Goal: Find specific page/section: Find specific page/section

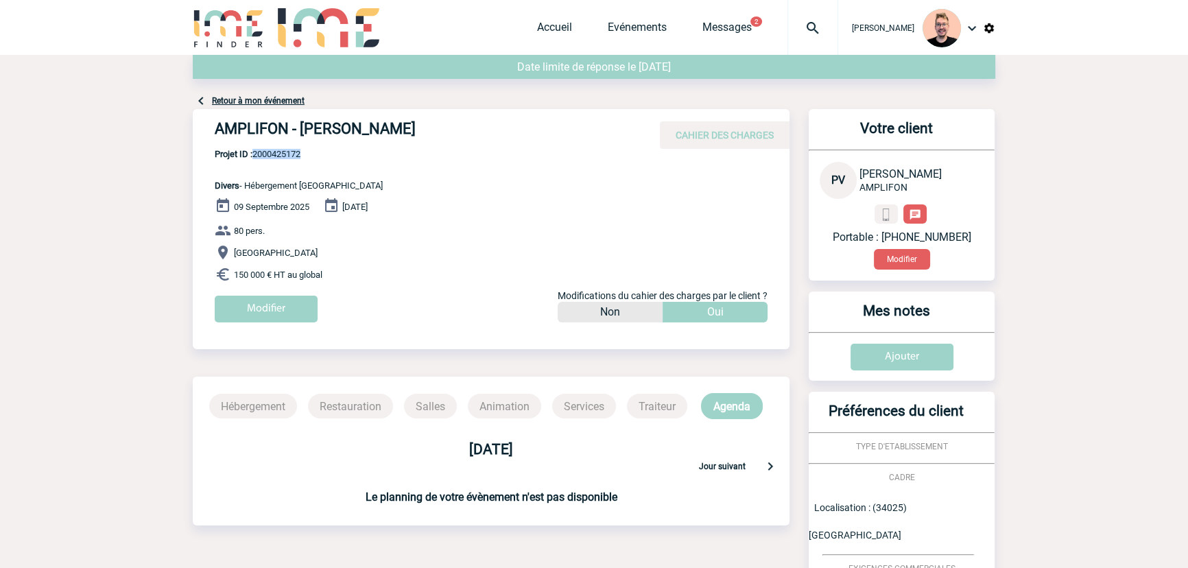
click at [803, 28] on img at bounding box center [812, 28] width 49 height 16
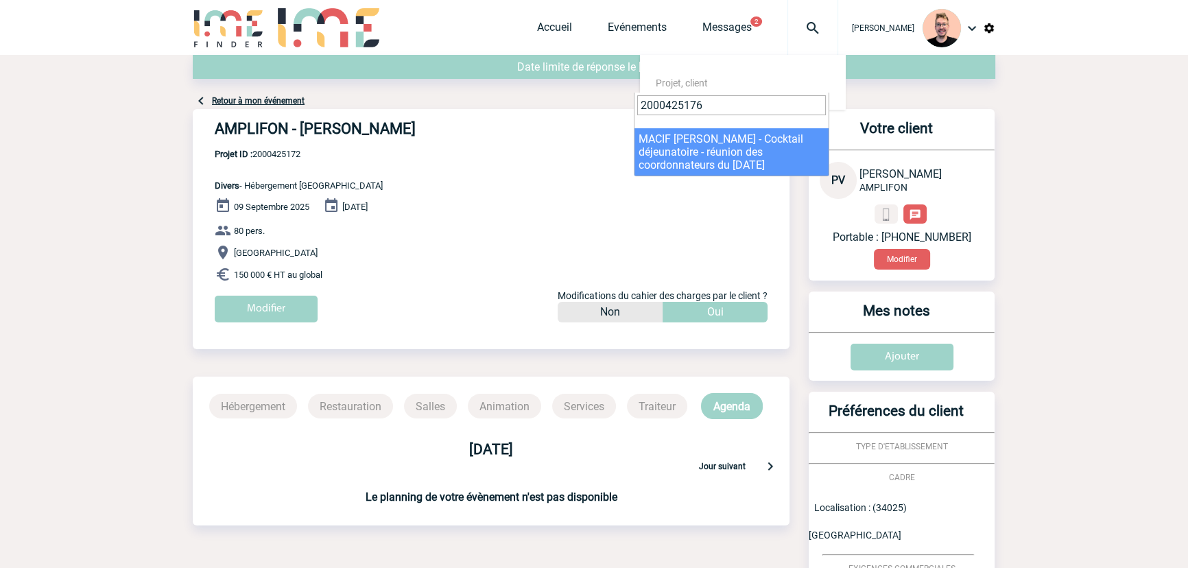
type input "2000425176"
select select "24677"
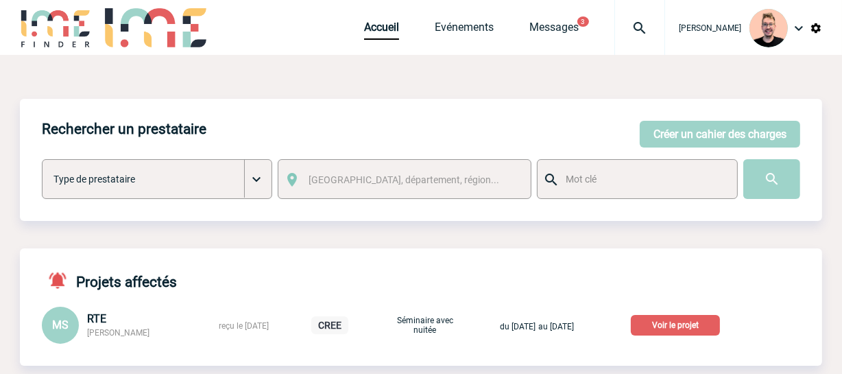
click at [615, 29] on img at bounding box center [639, 28] width 49 height 16
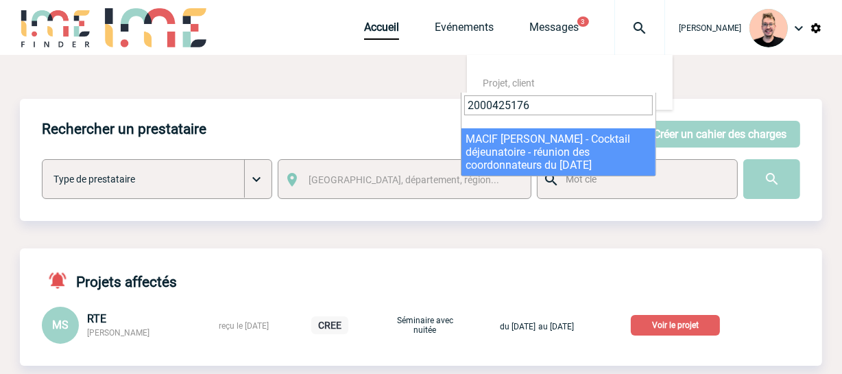
type input "2000425176"
select select "24677"
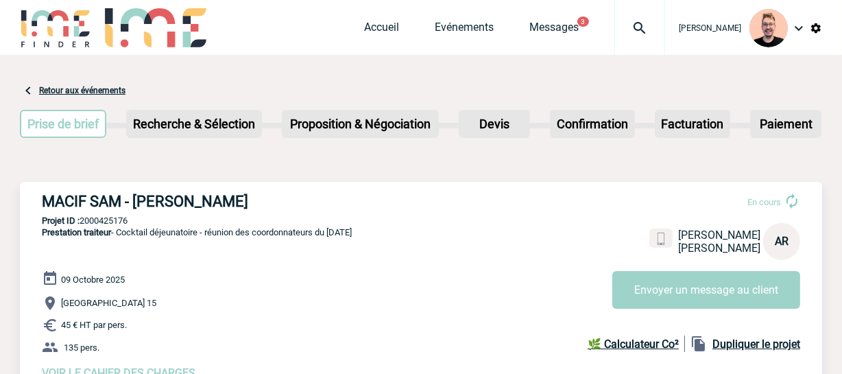
drag, startPoint x: 253, startPoint y: 199, endPoint x: 47, endPoint y: 205, distance: 206.5
click at [47, 205] on h3 "MACIF SAM - Aurore ROSENPIK" at bounding box center [247, 201] width 411 height 17
copy h3 "MACIF SAM - Aurore ROSENPIK"
click at [110, 219] on p "Projet ID : 2000425176" at bounding box center [421, 220] width 802 height 10
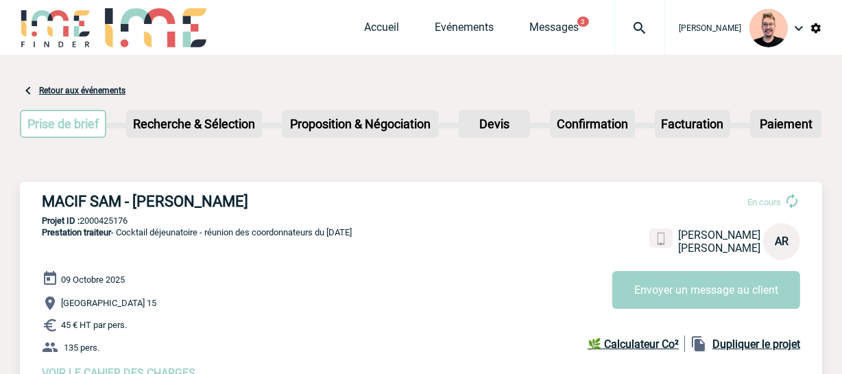
copy p "2000425176"
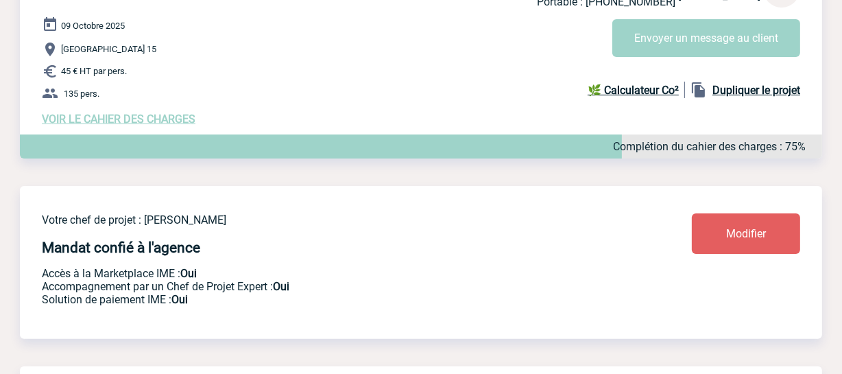
scroll to position [249, 0]
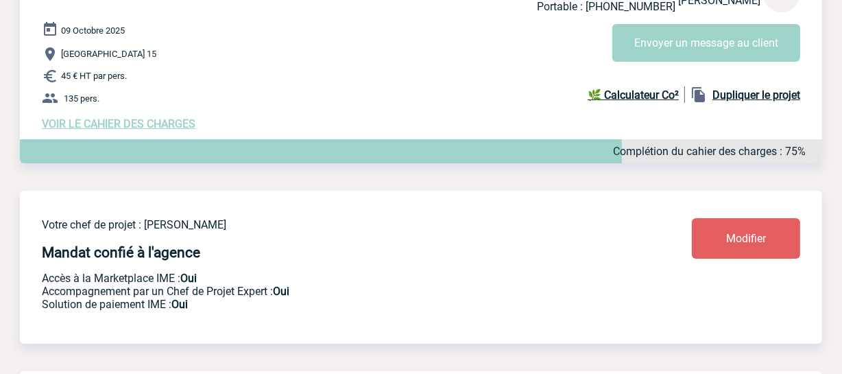
click at [171, 125] on span "VOIR LE CAHIER DES CHARGES" at bounding box center [119, 123] width 154 height 13
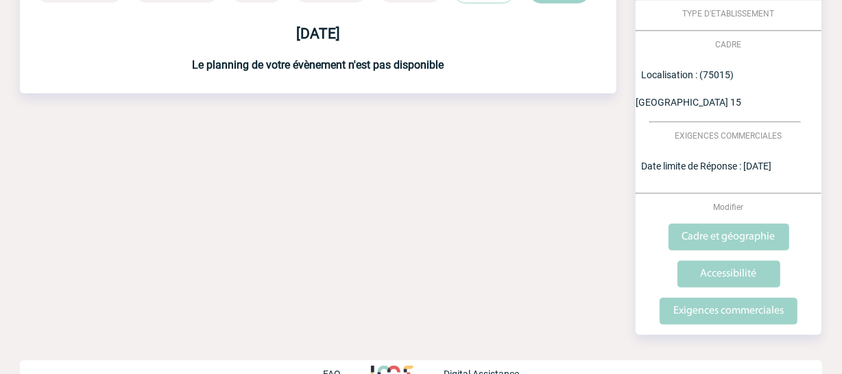
scroll to position [166, 0]
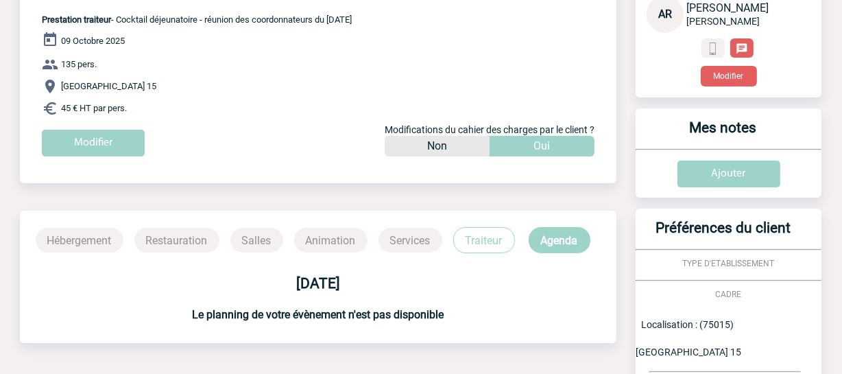
click at [477, 241] on p "Traiteur" at bounding box center [484, 240] width 62 height 26
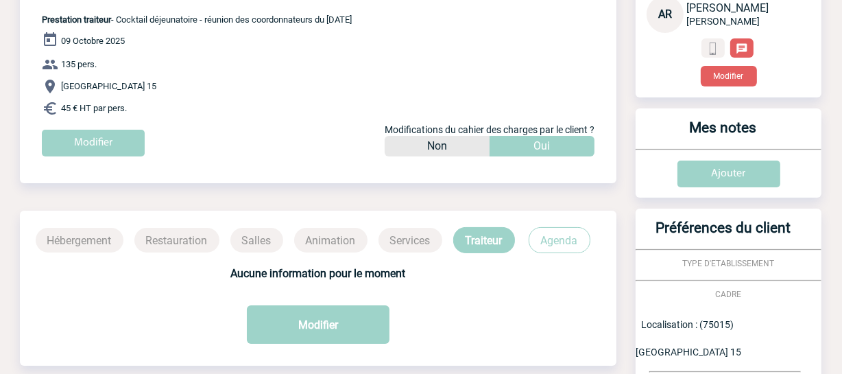
click at [540, 239] on p "Agenda" at bounding box center [560, 240] width 62 height 26
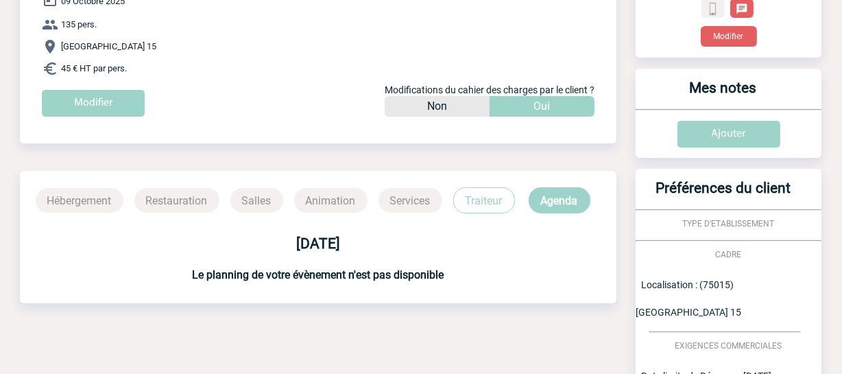
scroll to position [0, 0]
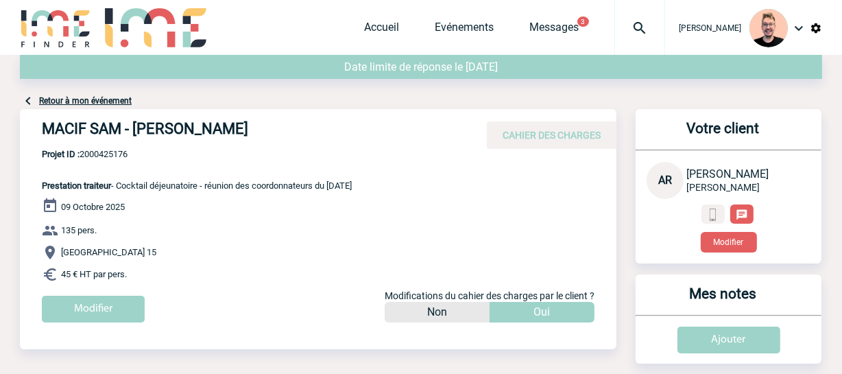
click at [95, 99] on link "Retour à mon événement" at bounding box center [85, 101] width 93 height 10
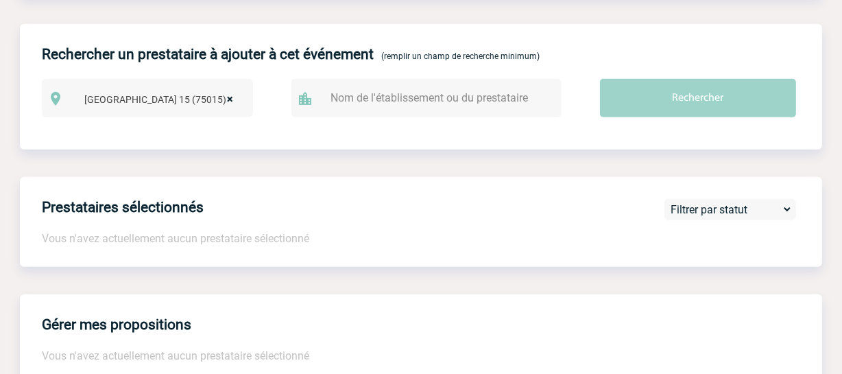
scroll to position [561, 0]
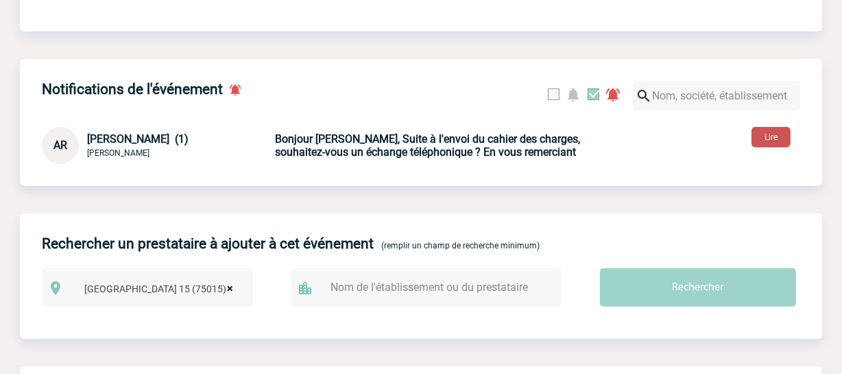
click at [760, 141] on button "Lire" at bounding box center [771, 137] width 39 height 21
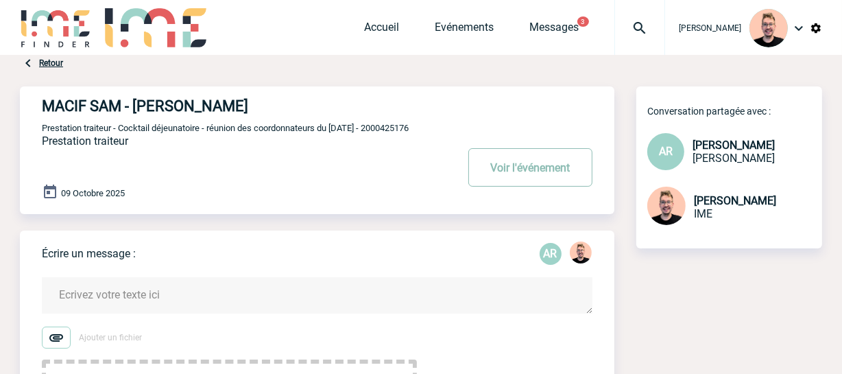
click at [489, 167] on button "Voir l'événement" at bounding box center [530, 167] width 124 height 38
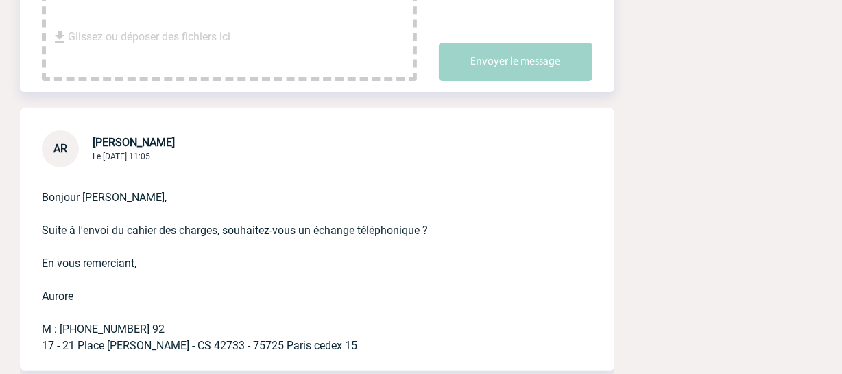
scroll to position [435, 0]
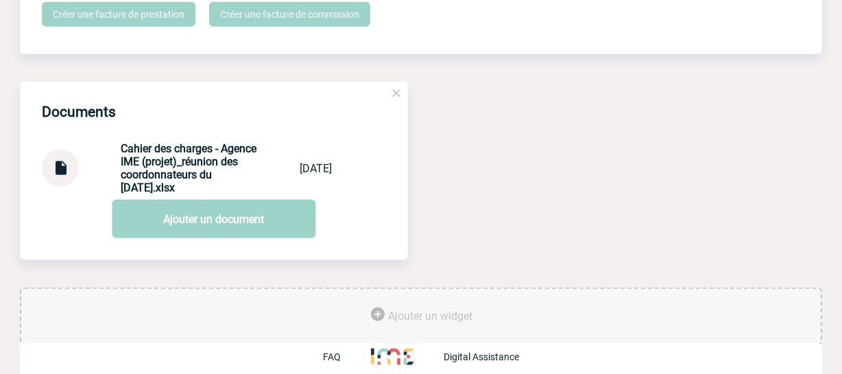
scroll to position [1371, 0]
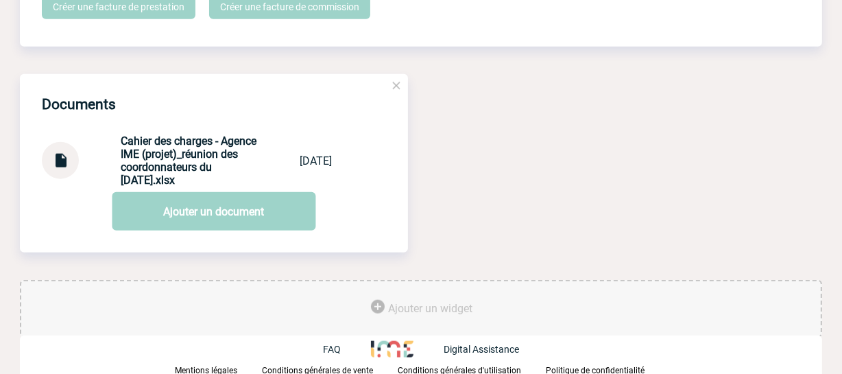
click at [52, 169] on img at bounding box center [60, 155] width 18 height 27
